Goal: Information Seeking & Learning: Compare options

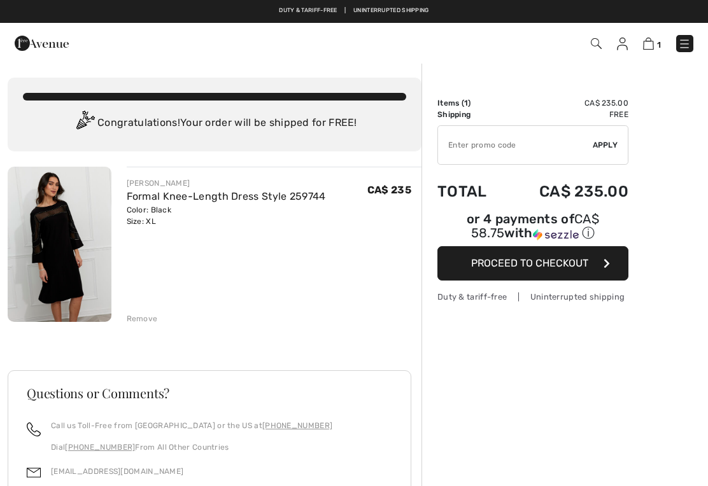
click at [687, 42] on img at bounding box center [684, 44] width 13 height 13
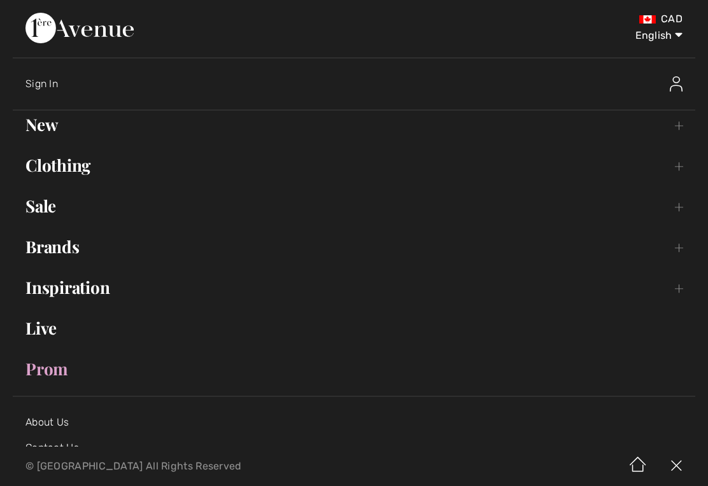
click at [78, 166] on link "Clothing Toggle submenu" at bounding box center [354, 165] width 682 height 28
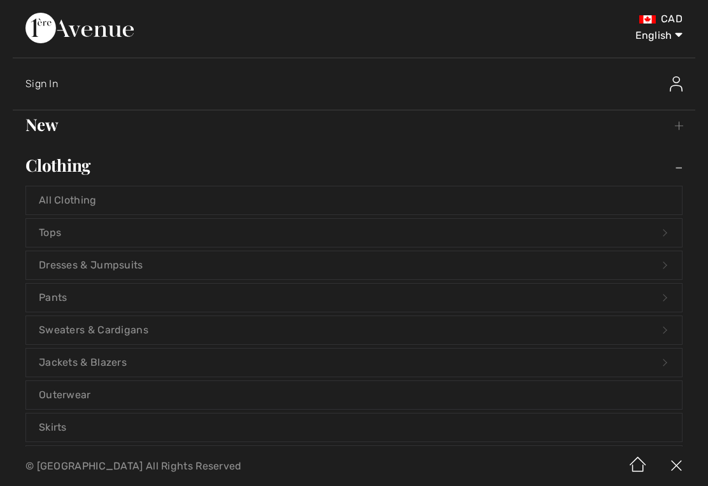
click at [115, 265] on link "Dresses & Jumpsuits Open submenu" at bounding box center [354, 265] width 656 height 28
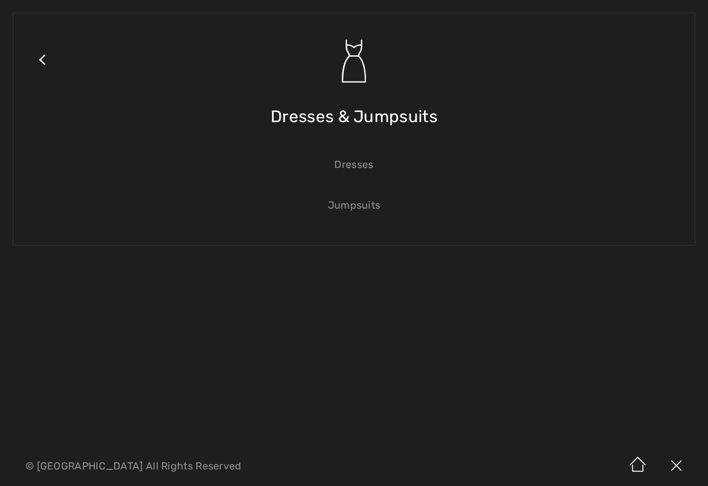
click at [355, 164] on link "Dresses" at bounding box center [354, 165] width 656 height 28
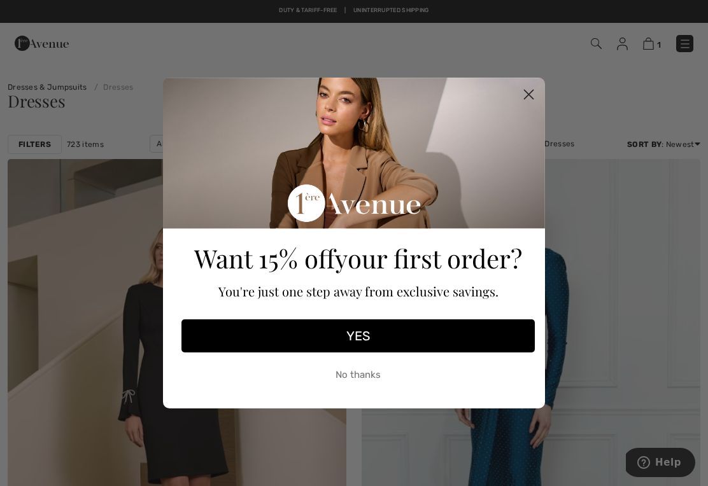
click at [525, 89] on circle "Close dialog" at bounding box center [528, 94] width 21 height 21
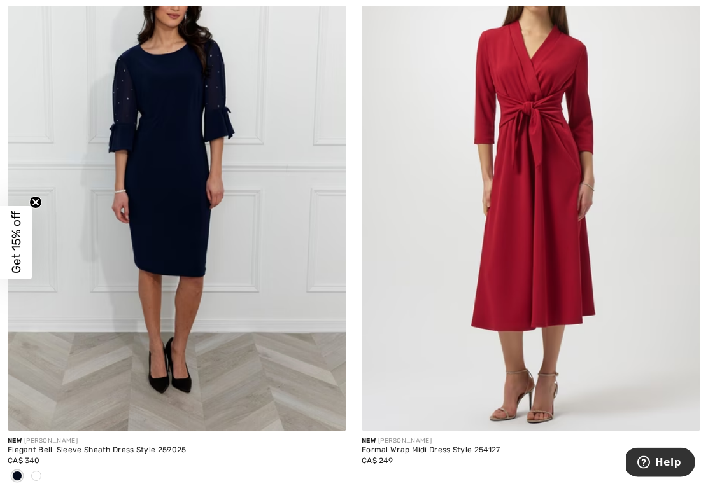
scroll to position [815, 0]
click at [171, 255] on img at bounding box center [177, 178] width 339 height 508
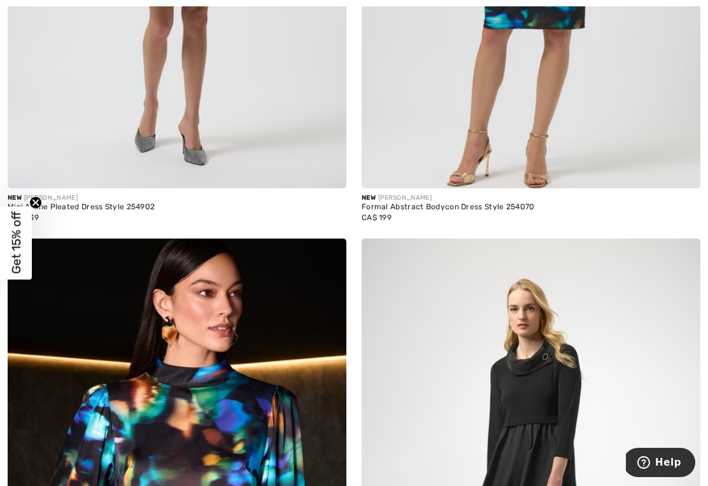
scroll to position [6310, 0]
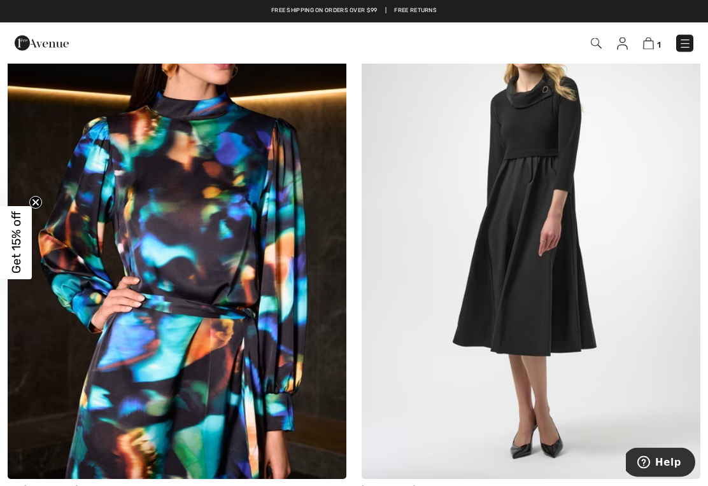
scroll to position [6531, 0]
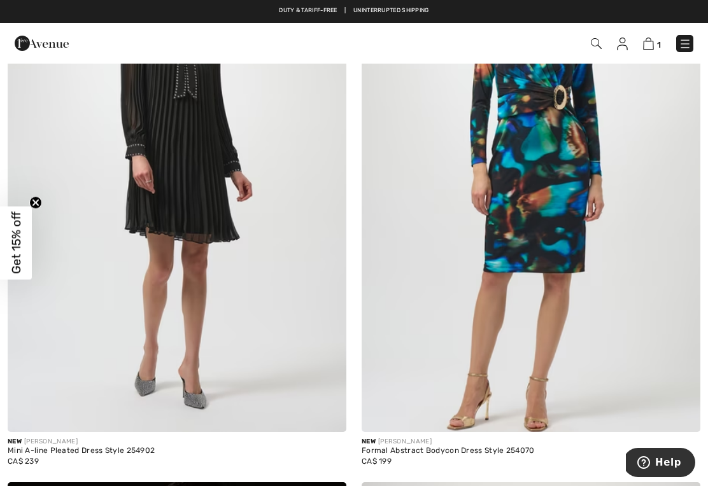
scroll to position [6034, 0]
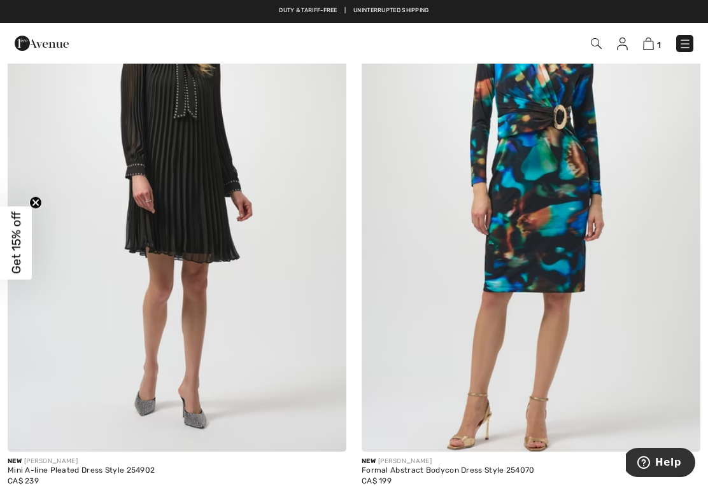
click at [217, 269] on img at bounding box center [177, 198] width 339 height 508
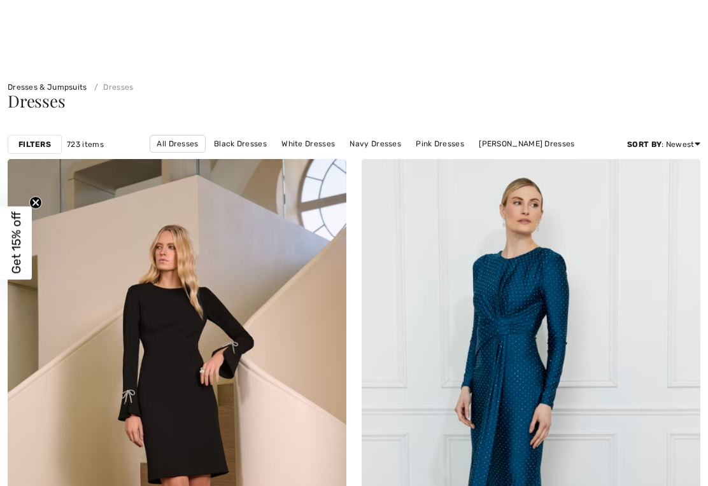
checkbox input "true"
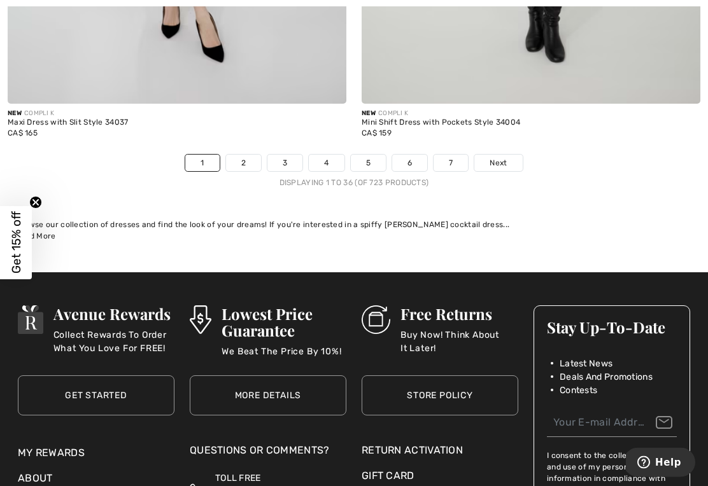
scroll to position [10539, 0]
click at [243, 155] on link "2" at bounding box center [243, 163] width 35 height 17
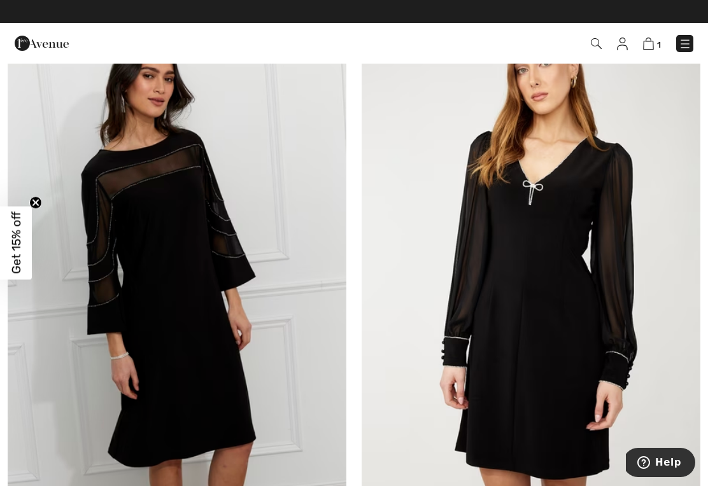
scroll to position [5297, 0]
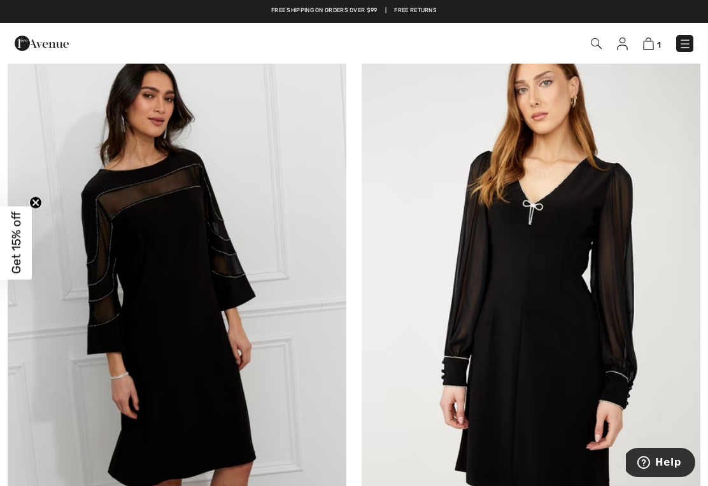
click at [179, 249] on img at bounding box center [177, 293] width 339 height 508
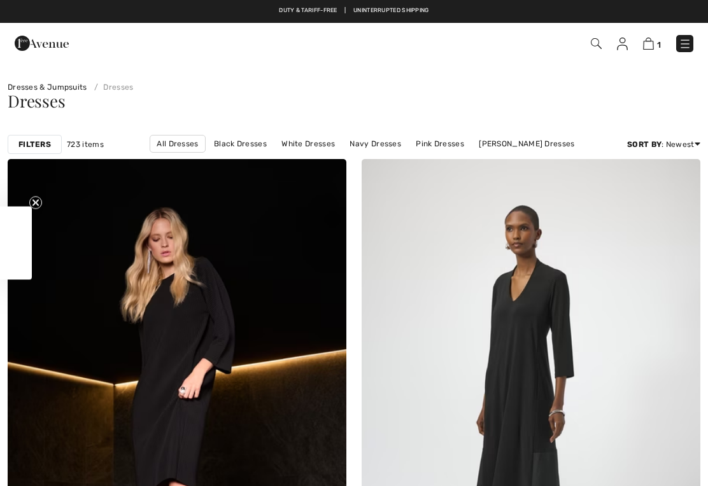
checkbox input "true"
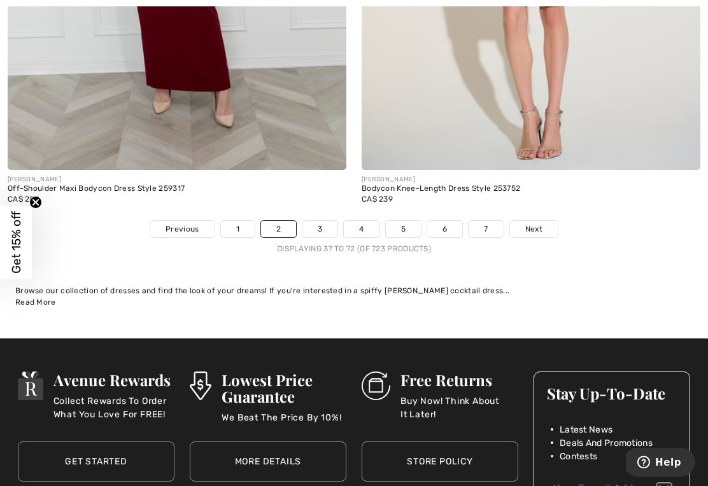
scroll to position [10347, 0]
click at [530, 223] on span "Next" at bounding box center [533, 228] width 17 height 11
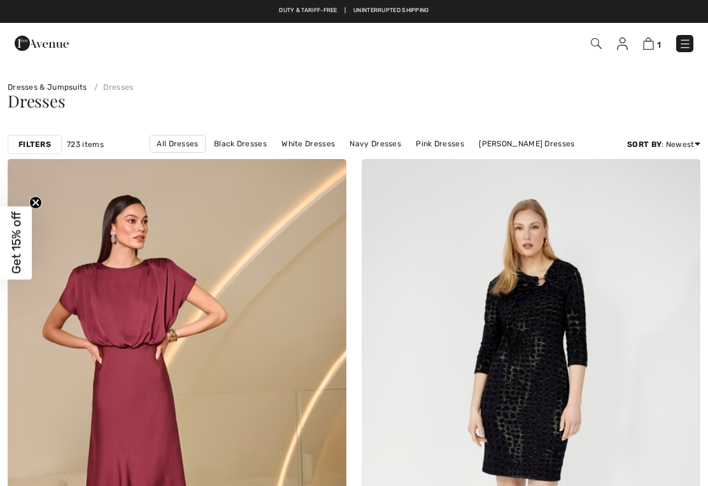
checkbox input "true"
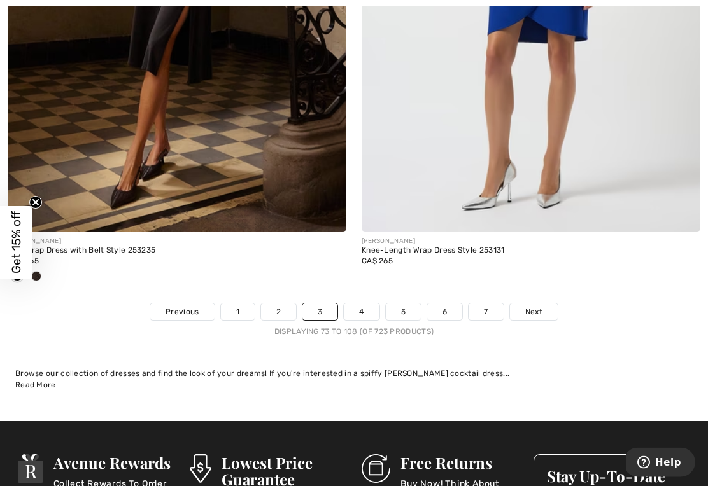
scroll to position [10243, 0]
click at [359, 304] on link "4" at bounding box center [361, 312] width 35 height 17
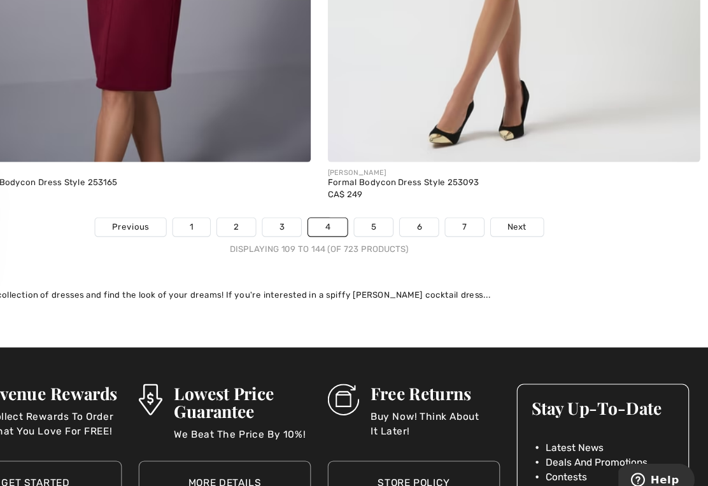
scroll to position [10450, 0]
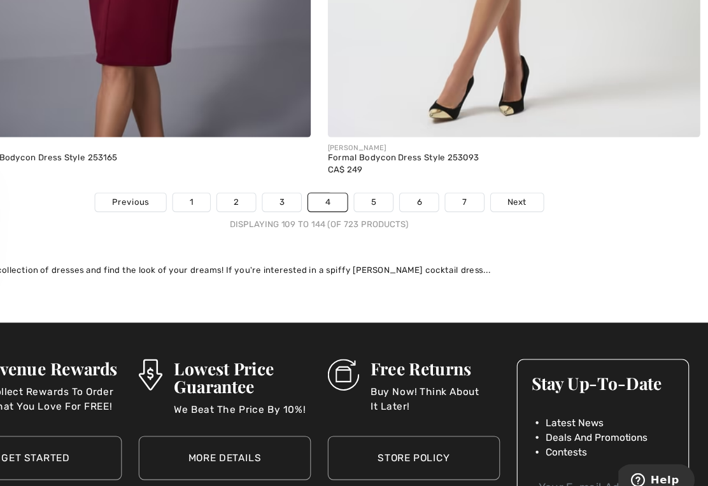
click at [525, 204] on span "Next" at bounding box center [533, 209] width 17 height 11
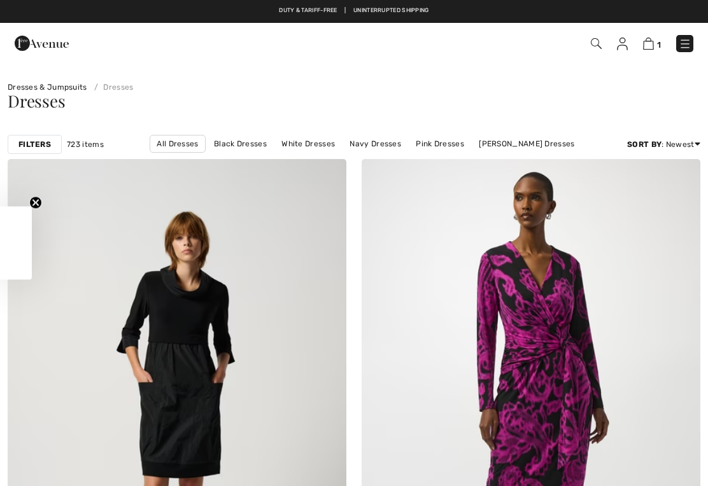
checkbox input "true"
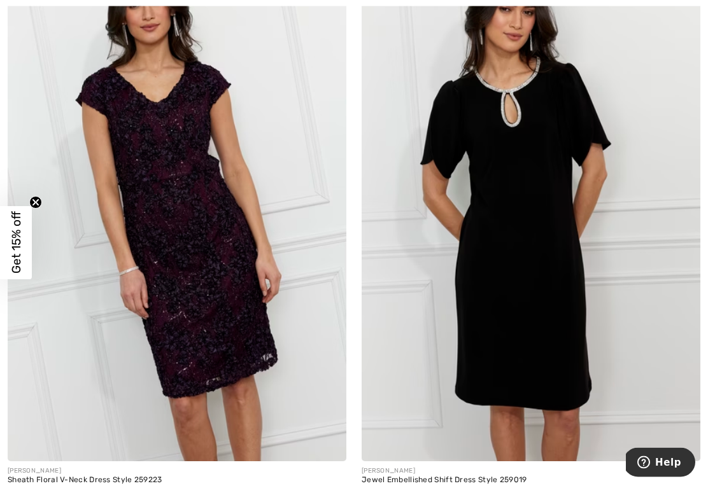
scroll to position [7243, 0]
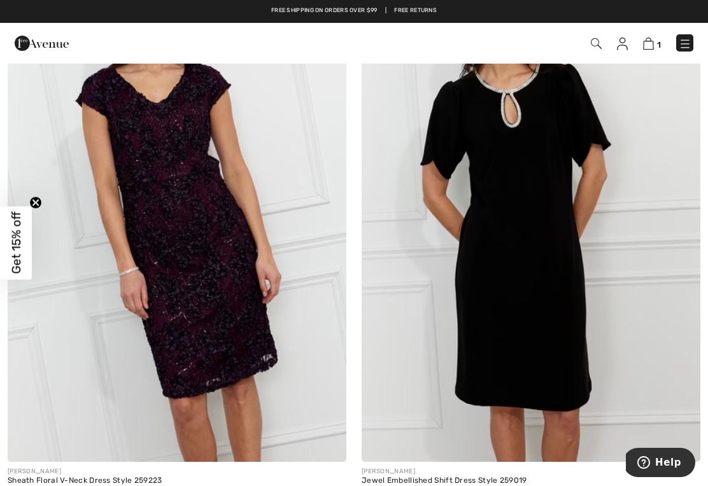
click at [523, 347] on img at bounding box center [531, 208] width 339 height 508
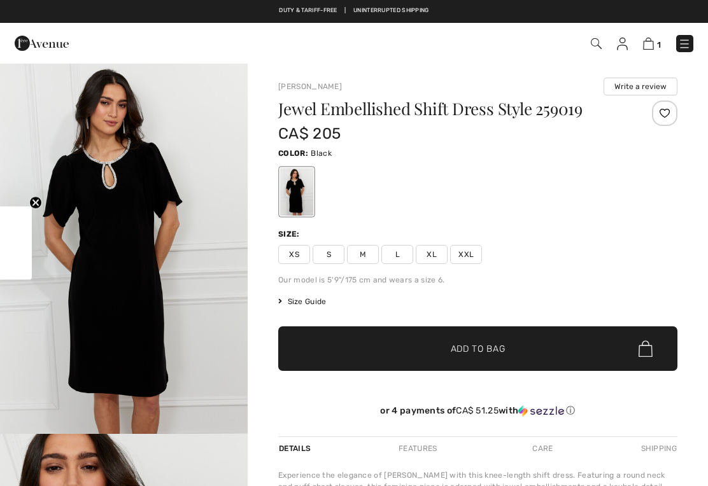
checkbox input "true"
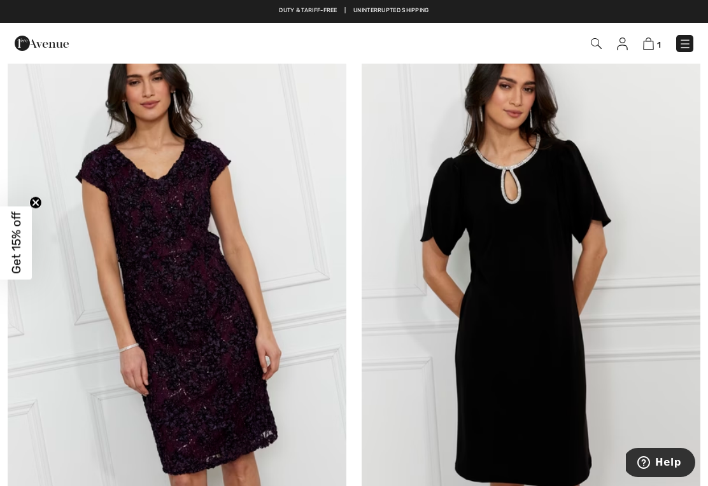
scroll to position [7146, 0]
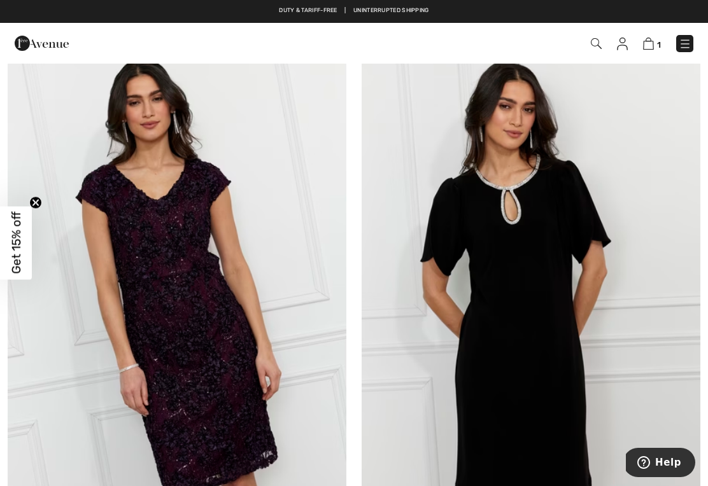
click at [596, 267] on img at bounding box center [531, 305] width 339 height 508
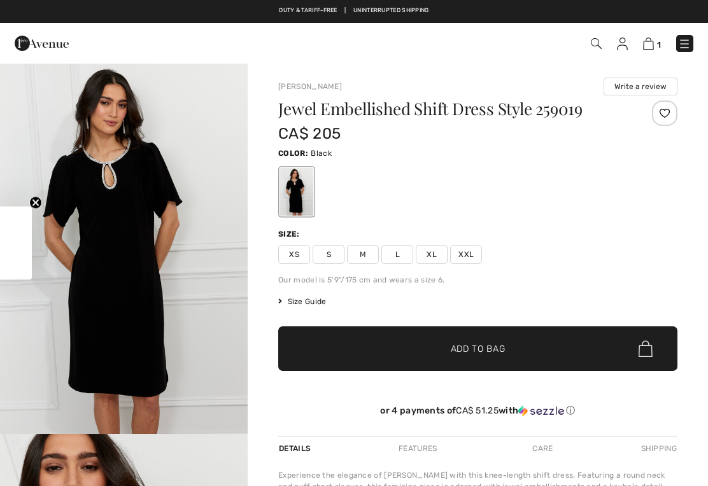
checkbox input "true"
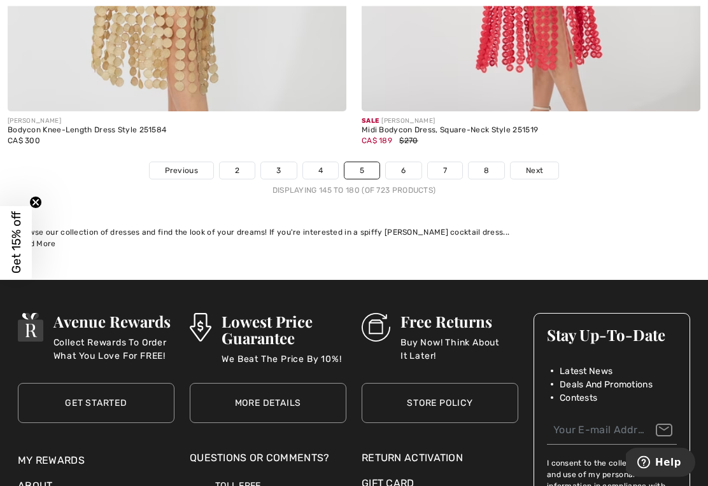
scroll to position [10385, 0]
